Goal: Task Accomplishment & Management: Manage account settings

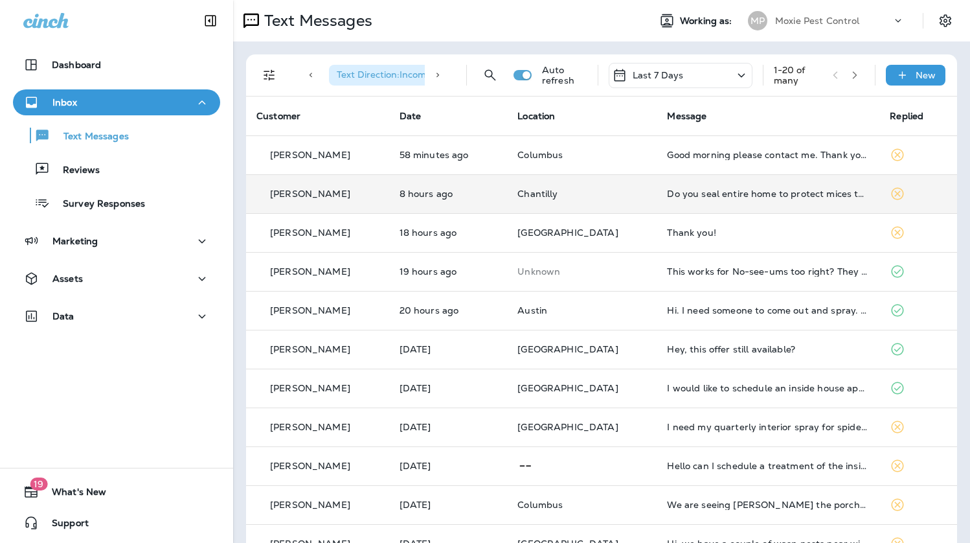
click at [543, 185] on td "Chantilly" at bounding box center [582, 193] width 150 height 39
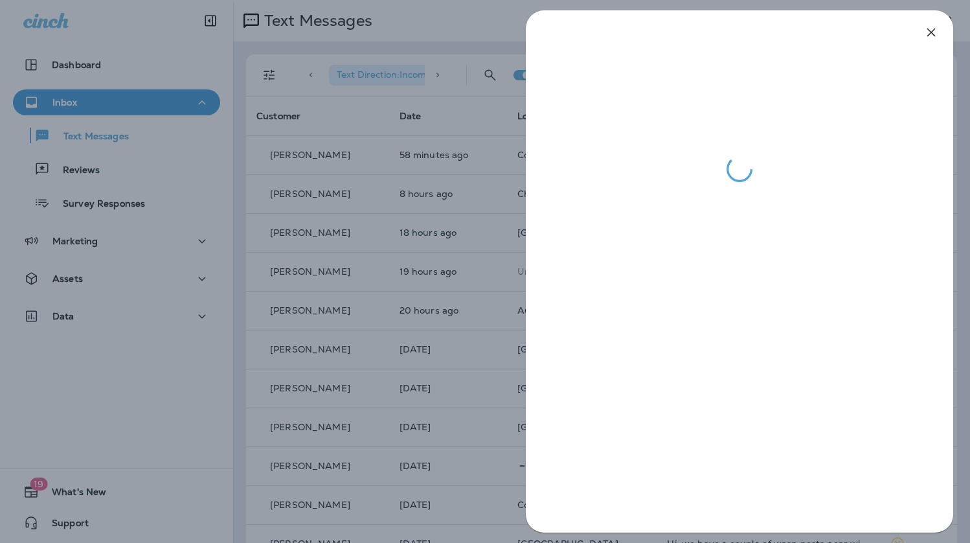
click at [394, 204] on div at bounding box center [485, 271] width 970 height 543
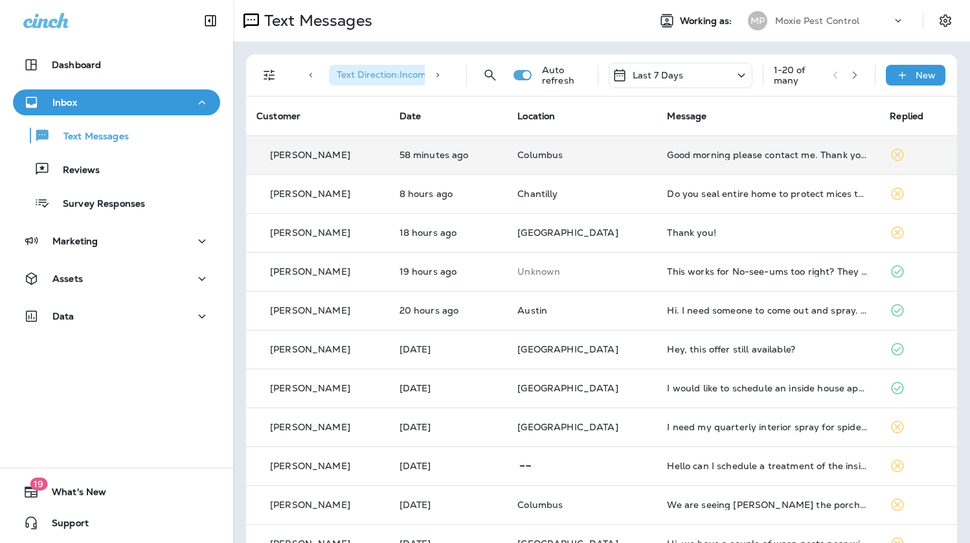
click at [539, 142] on td "Columbus" at bounding box center [582, 154] width 150 height 39
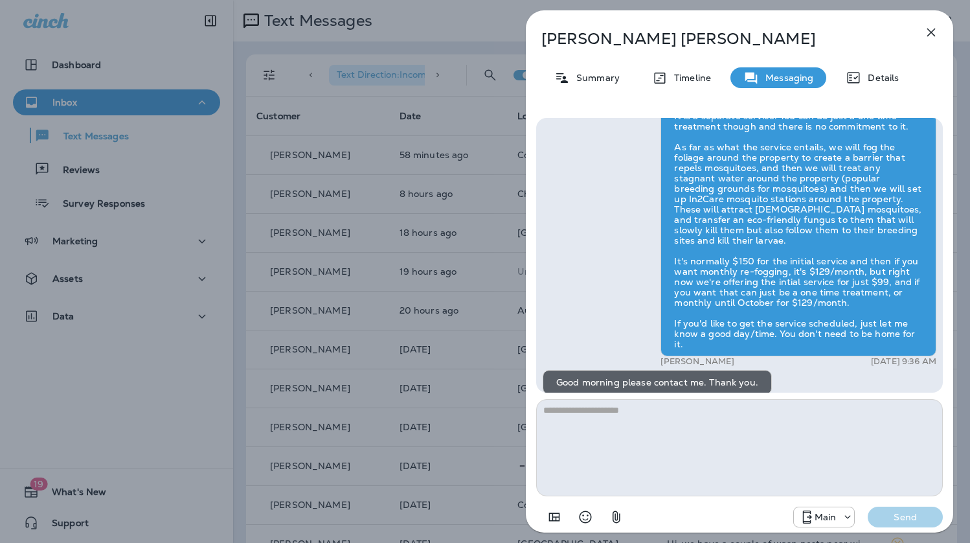
scroll to position [1, 0]
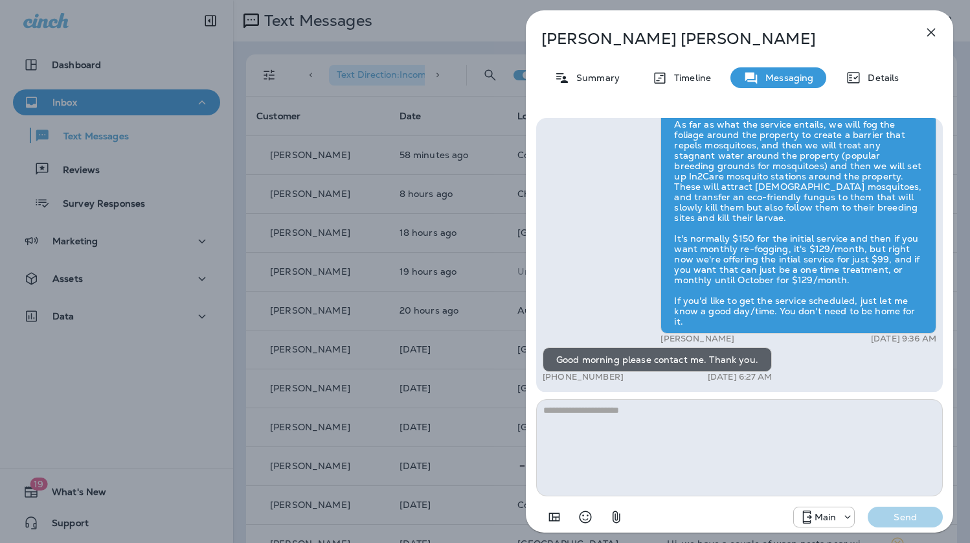
click at [473, 271] on div "[PERSON_NAME] Summary Timeline Messaging Details Hi, [PERSON_NAME] , this is [P…" at bounding box center [485, 271] width 970 height 543
